Goal: Task Accomplishment & Management: Complete application form

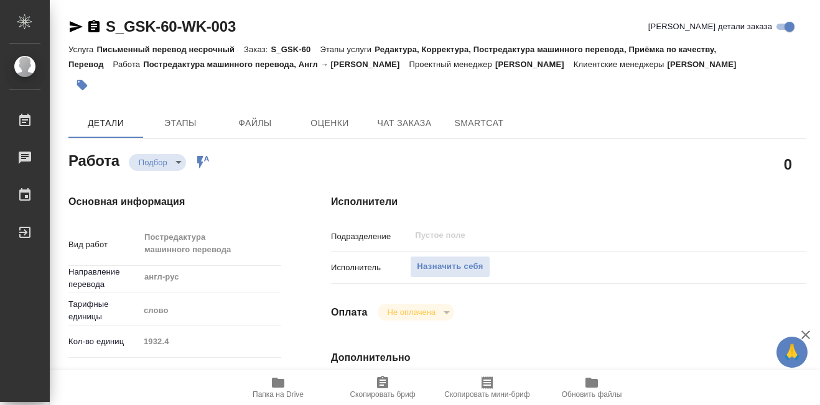
type textarea "x"
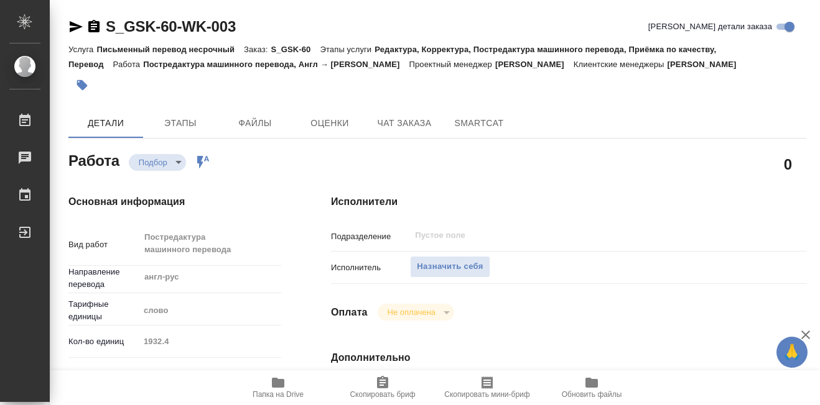
type textarea "x"
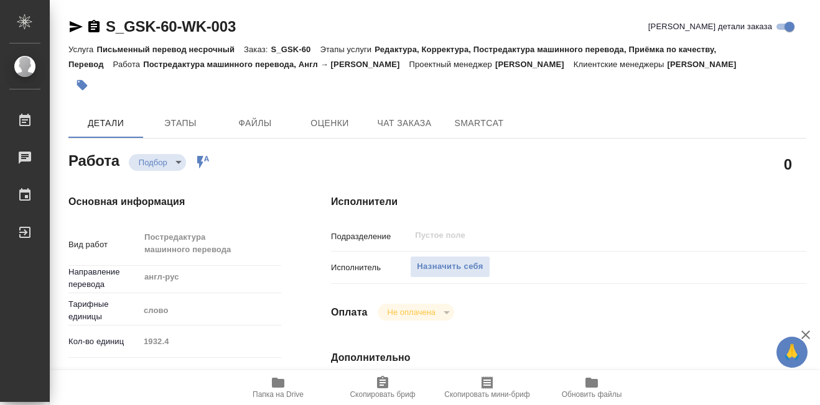
type textarea "x"
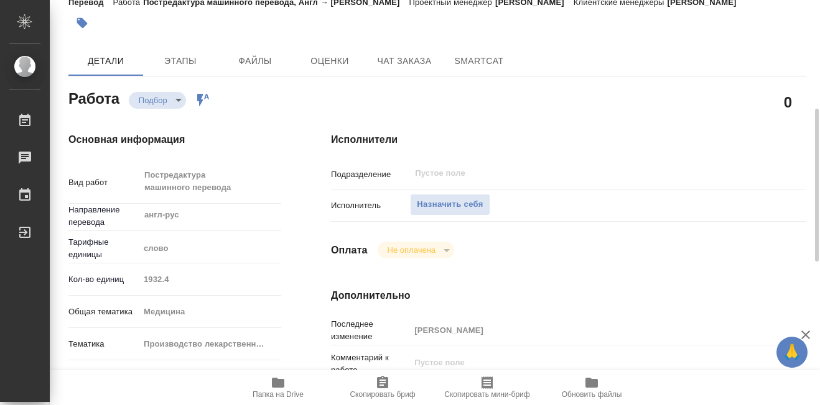
scroll to position [124, 0]
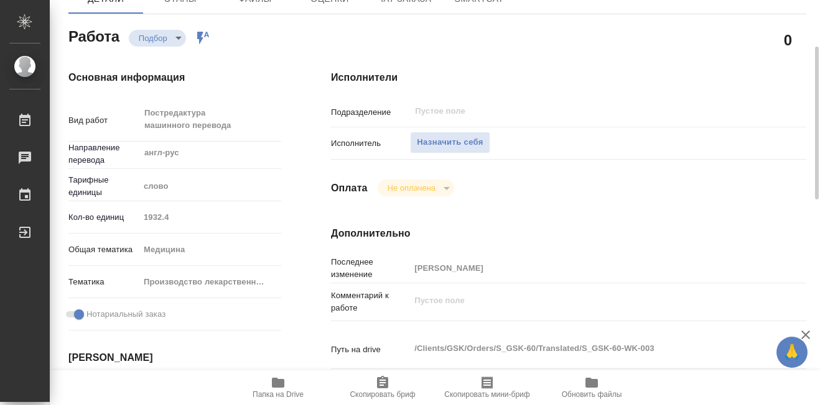
type textarea "x"
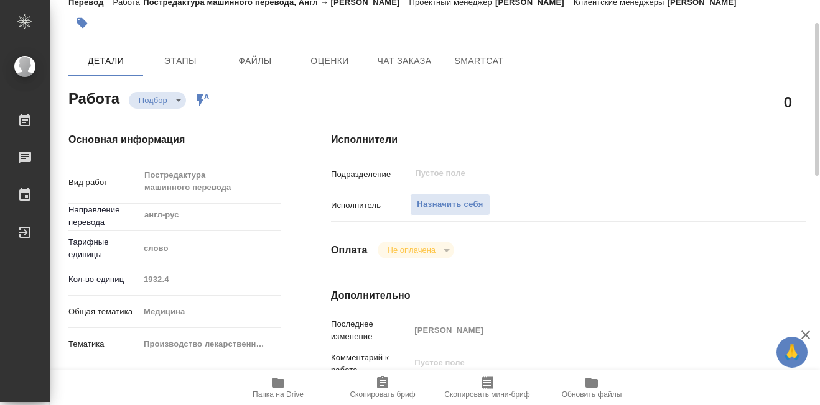
scroll to position [0, 0]
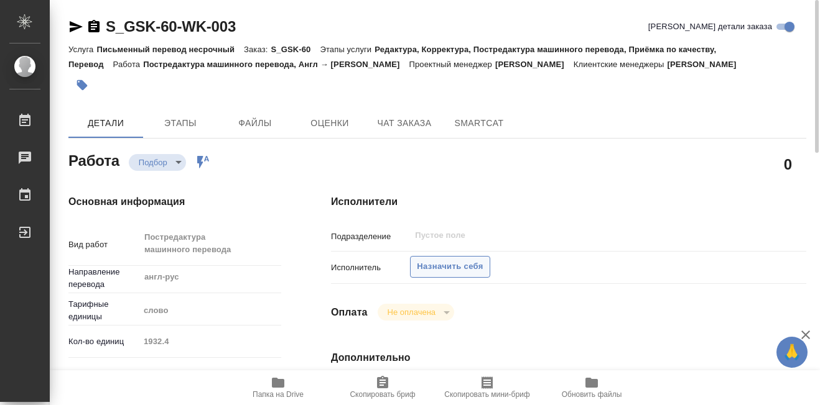
click at [436, 265] on span "Назначить себя" at bounding box center [450, 267] width 66 height 14
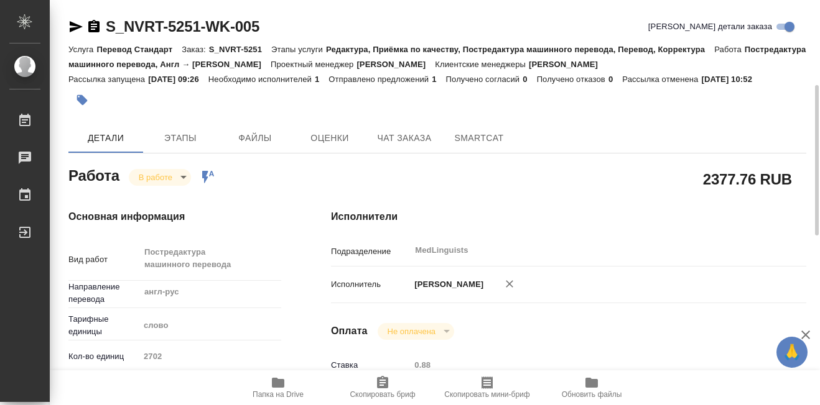
scroll to position [62, 0]
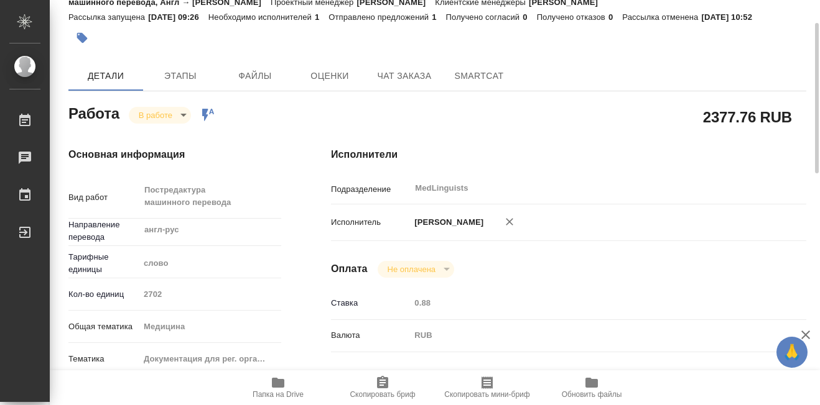
type textarea "x"
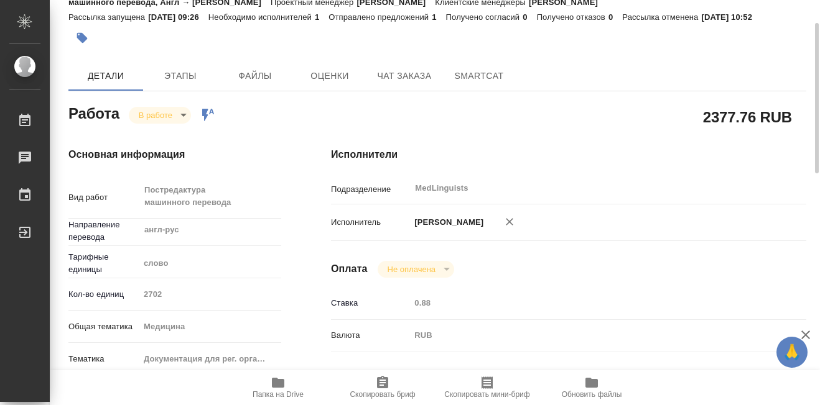
type textarea "x"
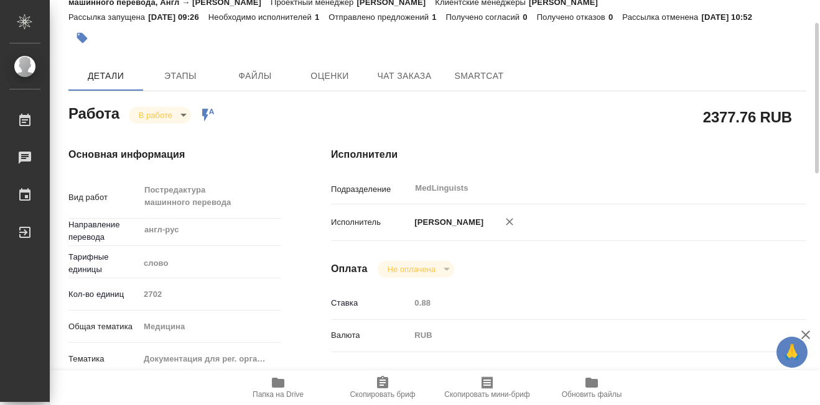
type textarea "x"
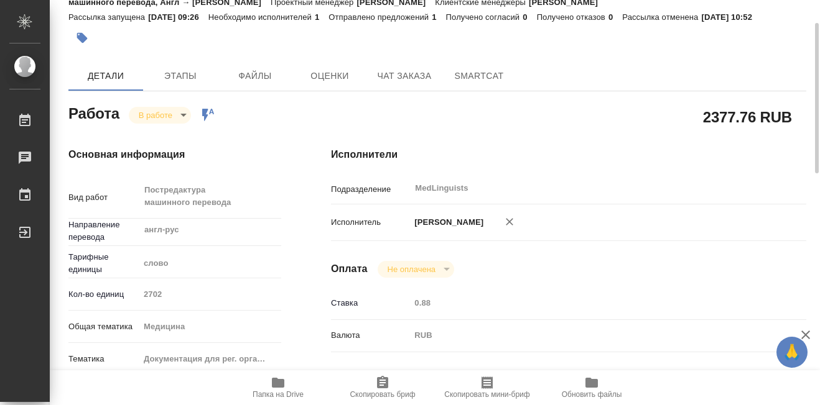
type textarea "x"
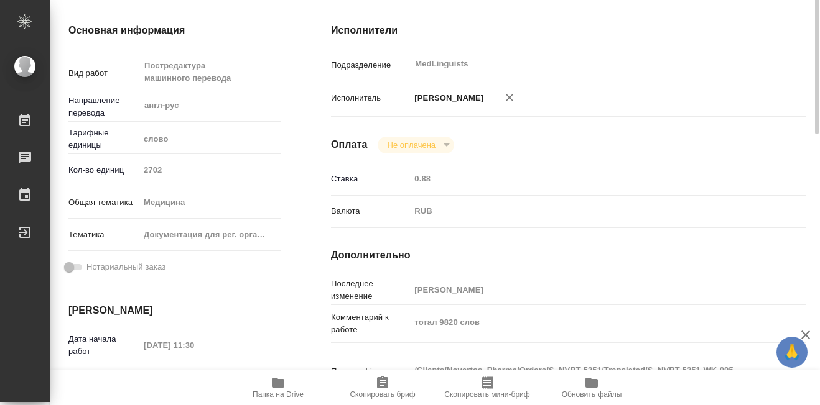
scroll to position [124, 0]
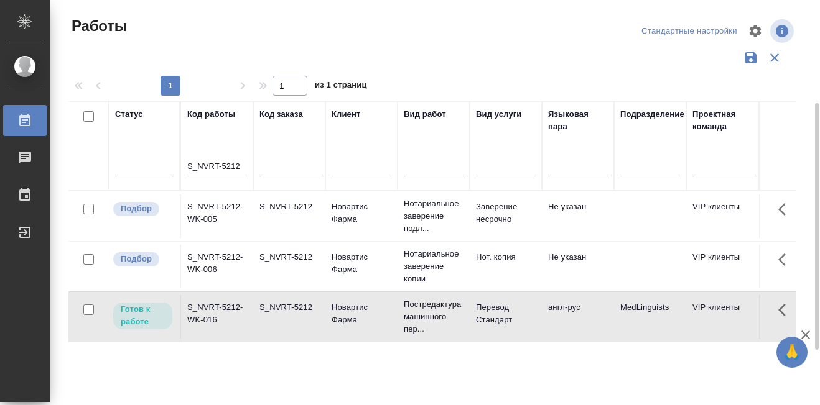
scroll to position [62, 0]
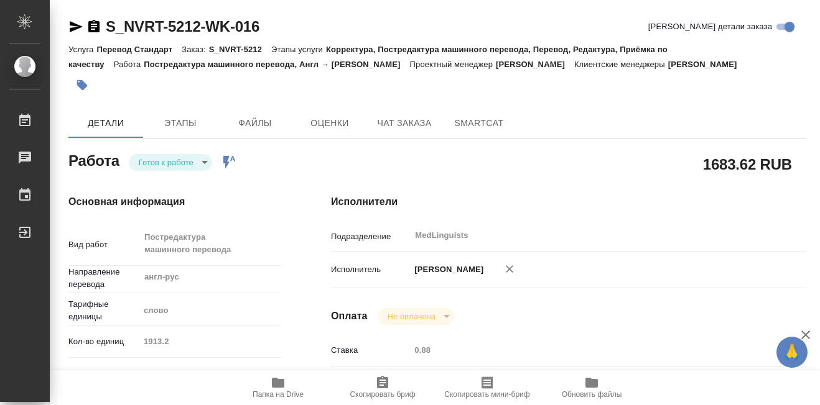
type textarea "x"
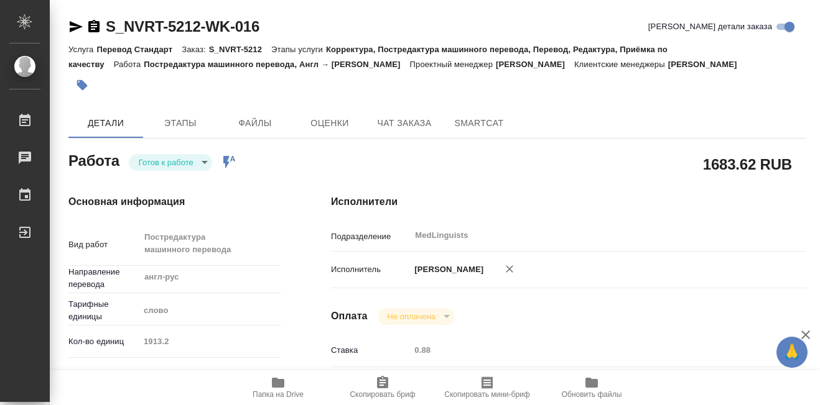
type textarea "x"
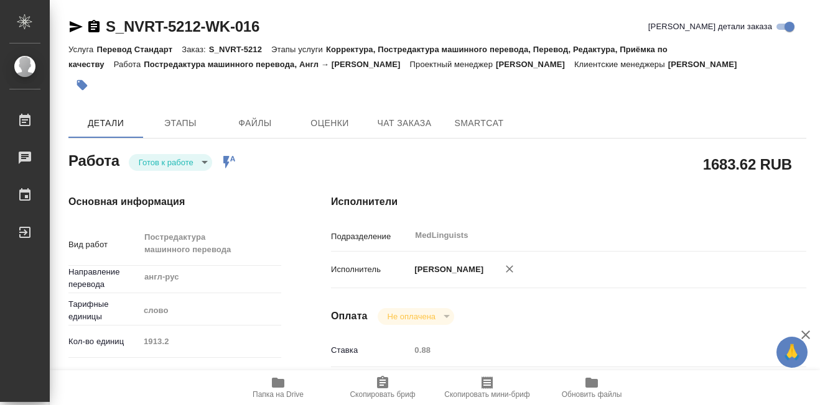
type textarea "x"
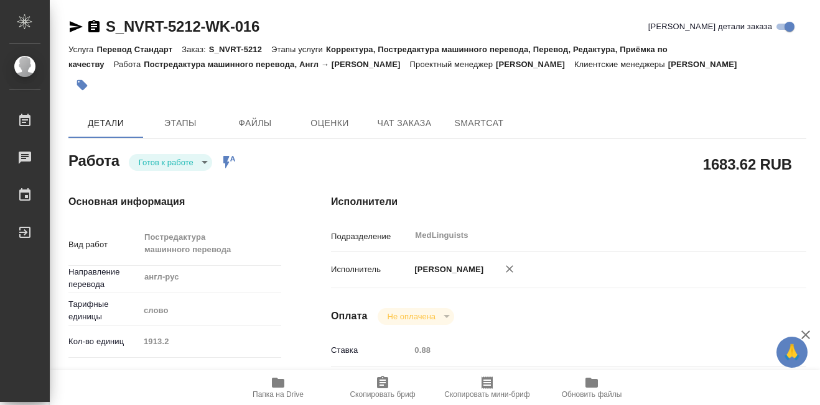
type input "readyForWork"
type textarea "Постредактура машинного перевода"
type textarea "x"
type input "англ-рус"
type input "5a8b1489cc6b4906c91bfd90"
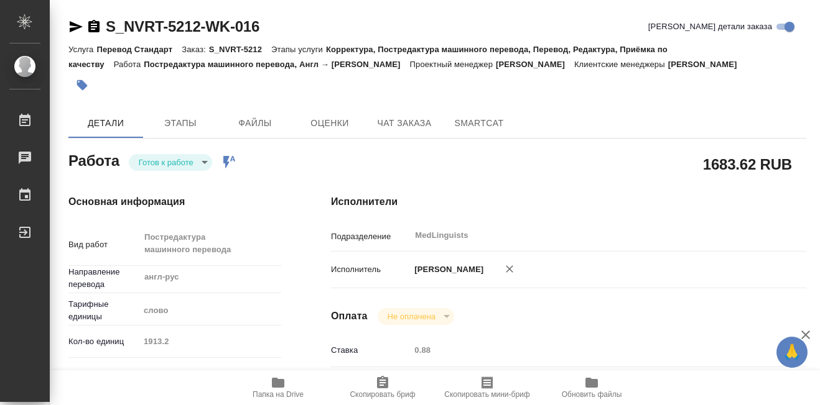
type input "1913.2"
type input "med"
type input "5f647205b73bc97568ca66c6"
checkbox input "true"
type input "02.10.2025 17:00"
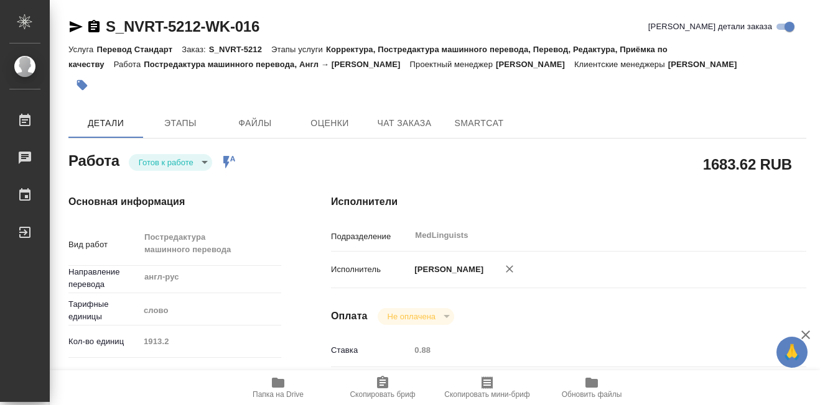
type input "15.10.2025 14:00"
type input "15.10.2025 17:00"
type input "MedLinguists"
type input "notPayed"
type input "[PERSON_NAME]"
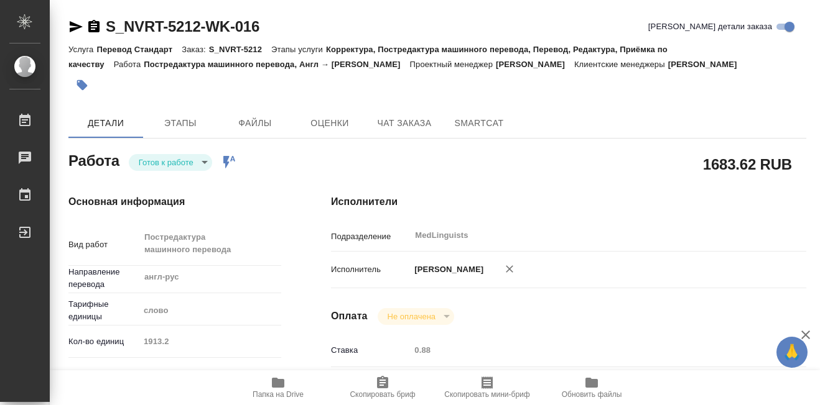
type textarea "перевод с англ+франц оформление под нот"
type textarea "x"
type textarea "/Clients/Novartos_Pharma/Orders/S_NVRT-5212/Translated/S_NVRT-5212-WK-016"
type textarea "x"
type input "S_NVRT-5212"
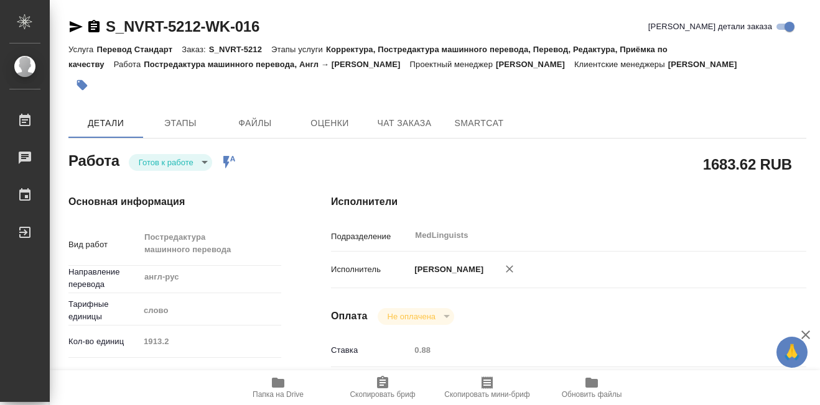
type input "3006498256"
type input "Перевод Стандарт"
type input "Корректура, Постредактура машинного перевода, Перевод, Редактура, Приёмка по ка…"
type input "Кабаргина Анна"
type input "Заборова Александра"
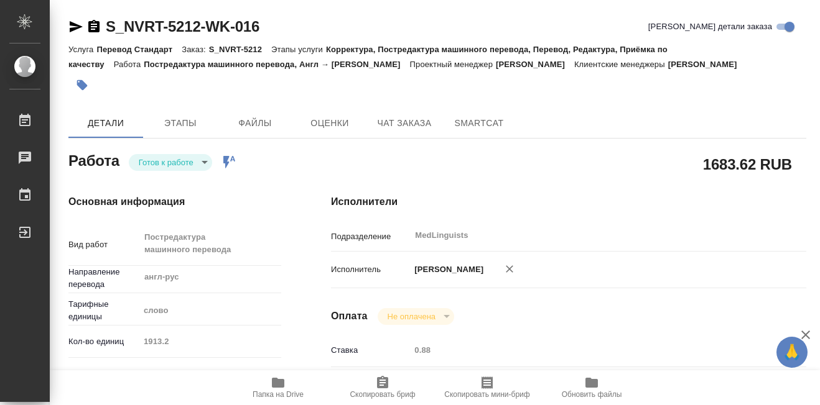
type input "/Clients/Novartos_Pharma/Orders/S_NVRT-5212"
type textarea "x"
type textarea "Можете, пожалуйста, помочь с нотариальным переводом данного документа (во вложе…"
type textarea "x"
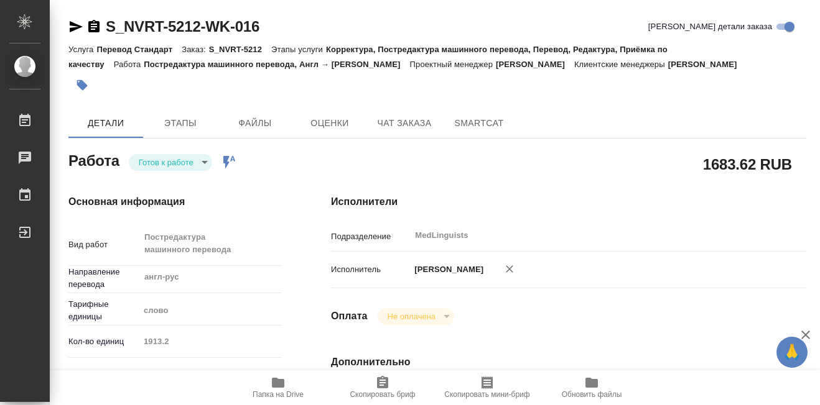
type textarea "x"
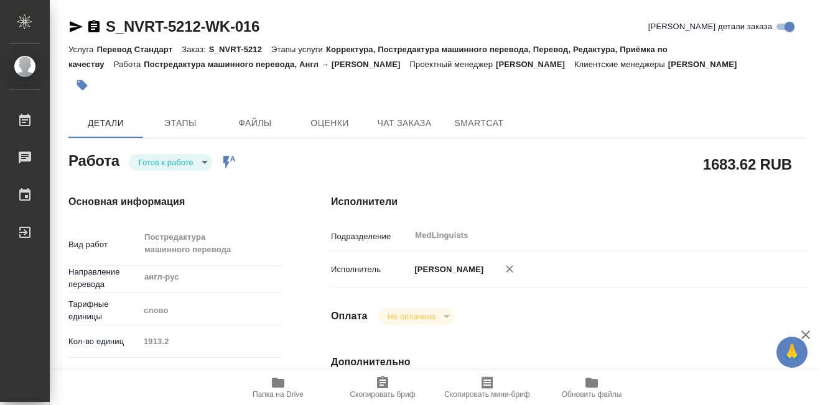
type textarea "x"
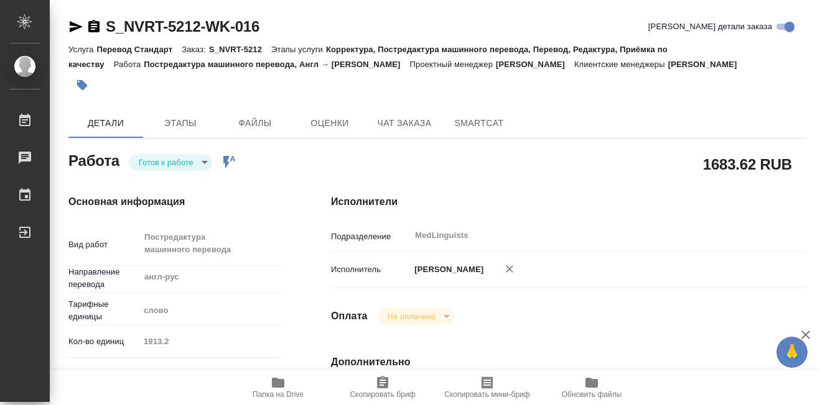
type textarea "x"
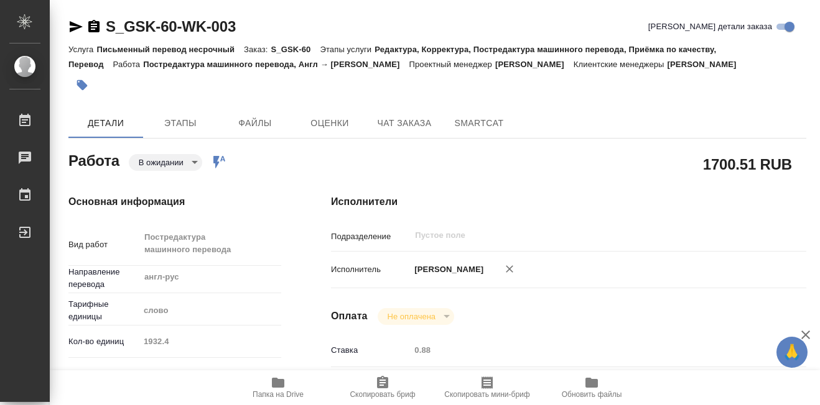
type textarea "x"
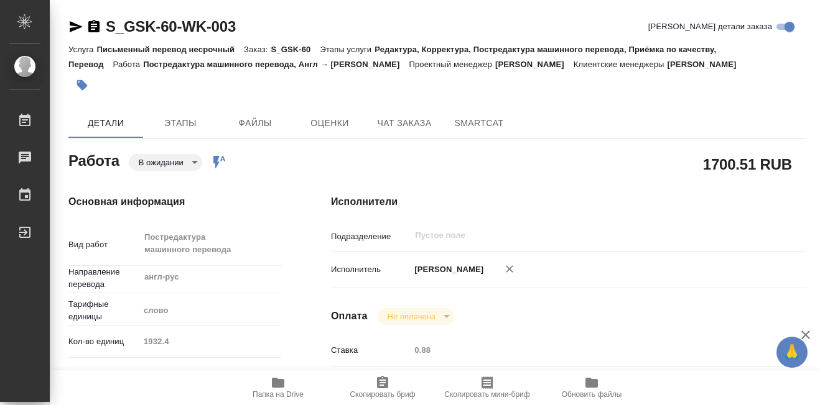
type textarea "x"
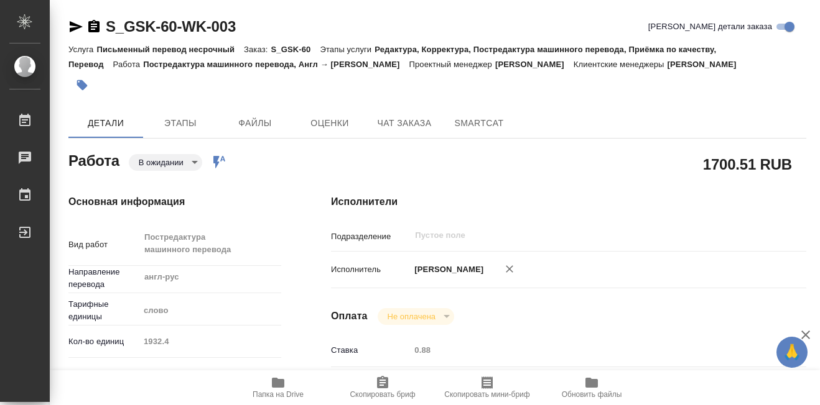
type textarea "x"
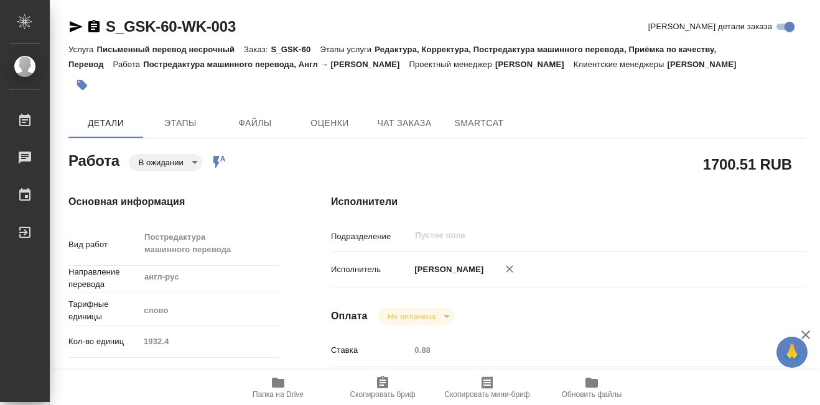
type textarea "x"
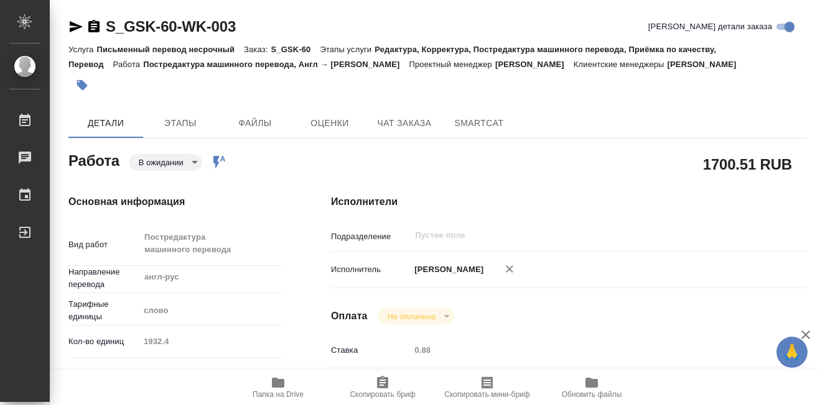
scroll to position [62, 0]
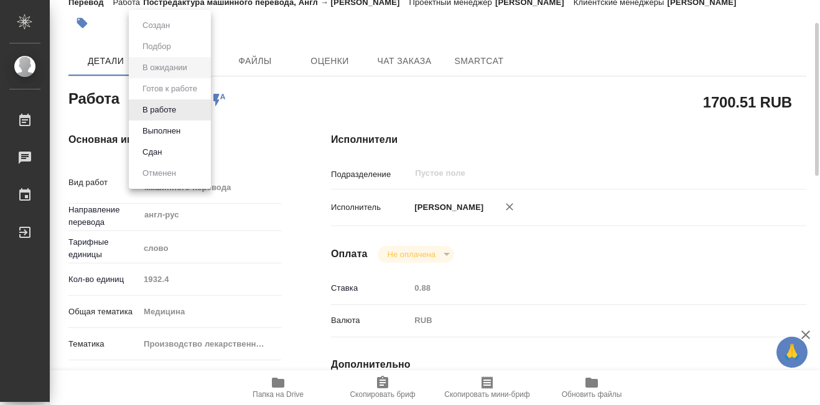
click at [193, 101] on body "🙏 .cls-1 fill:#fff; AWATERA [PERSON_NAME] 0 Чаты График Выйти S_GSK-60-WK-003 К…" at bounding box center [410, 202] width 820 height 405
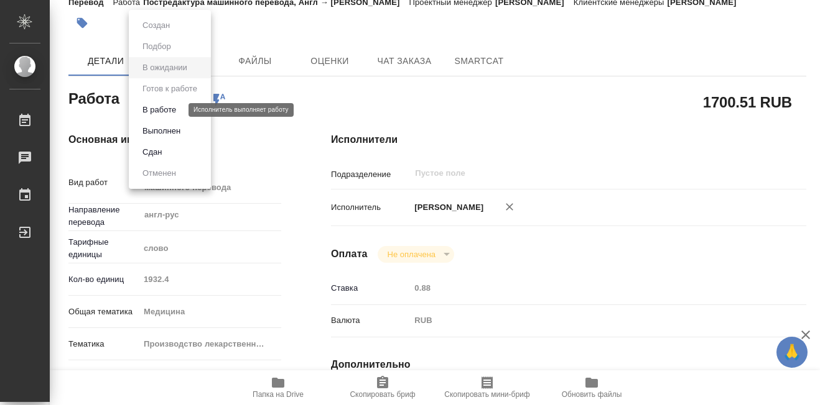
click at [169, 108] on button "В работе" at bounding box center [159, 110] width 41 height 14
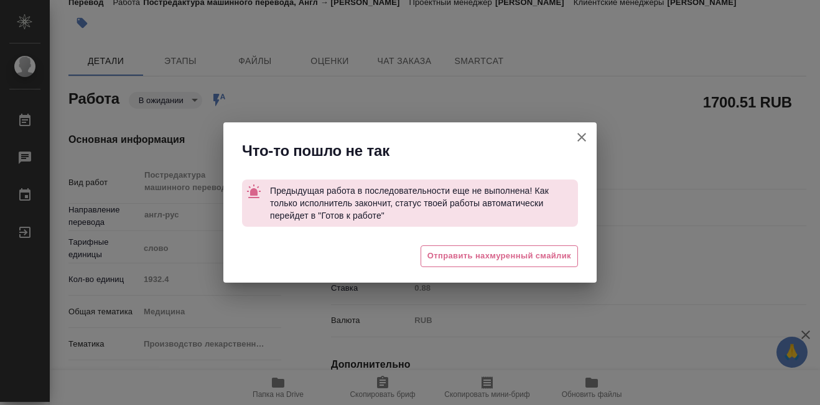
type textarea "x"
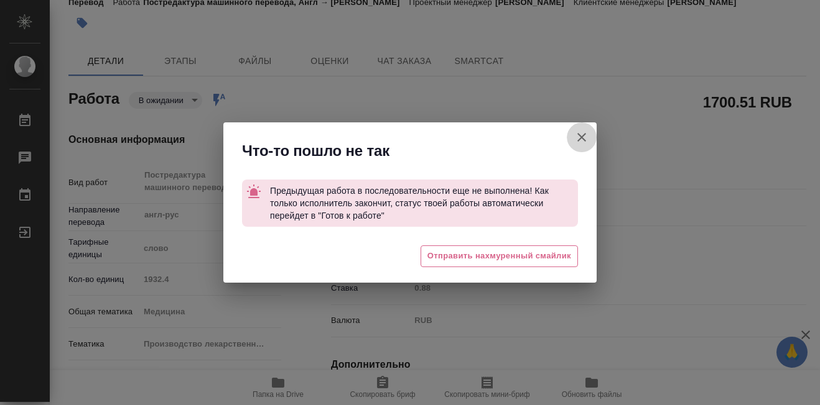
click at [583, 139] on icon "button" at bounding box center [581, 137] width 9 height 9
type textarea "x"
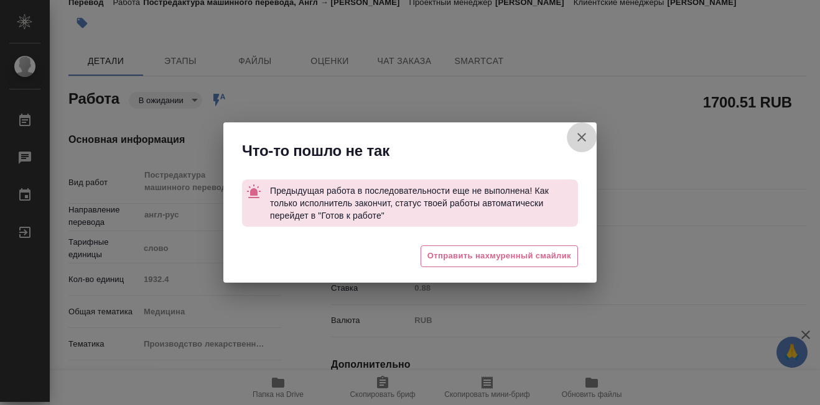
type textarea "x"
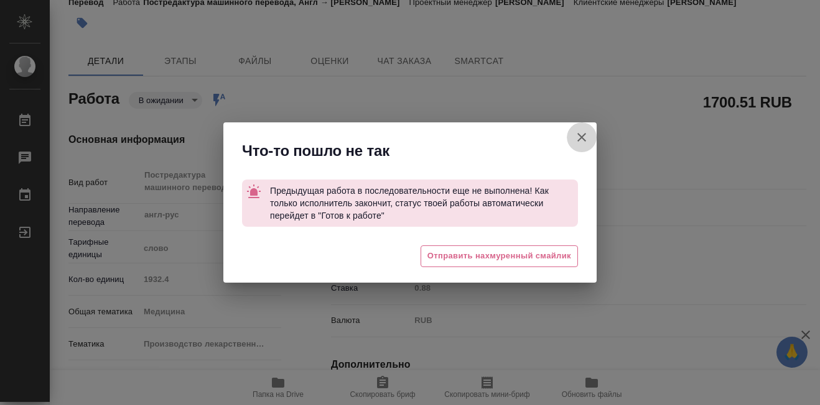
type textarea "x"
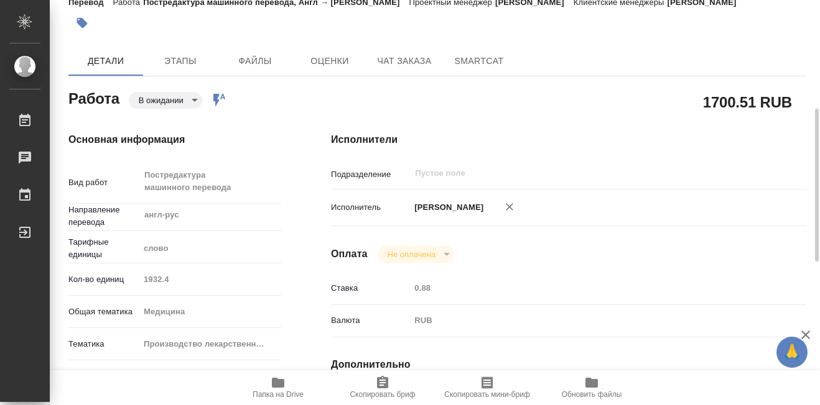
scroll to position [124, 0]
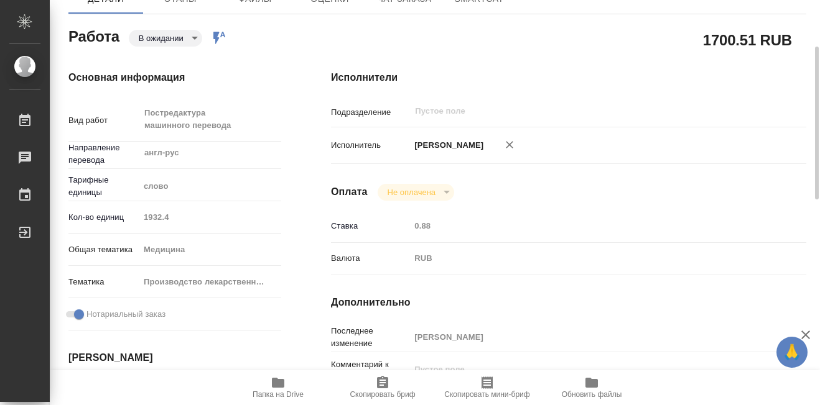
type textarea "x"
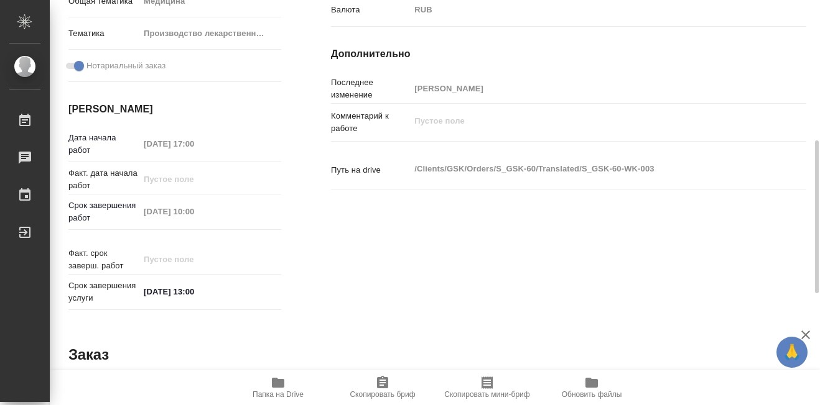
scroll to position [435, 0]
